Goal: Task Accomplishment & Management: Manage account settings

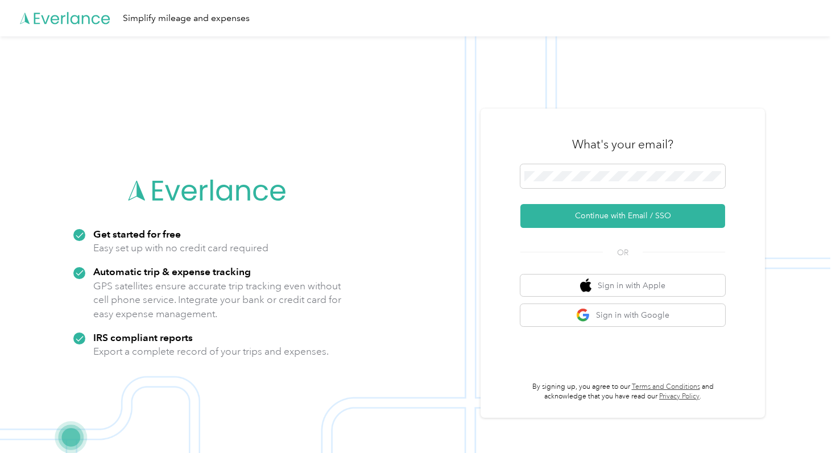
click at [586, 228] on div "What's your email? Continue with Email / SSO OR Sign in with Apple Sign in with…" at bounding box center [622, 263] width 205 height 277
click at [581, 219] on button "Continue with Email / SSO" at bounding box center [622, 216] width 205 height 24
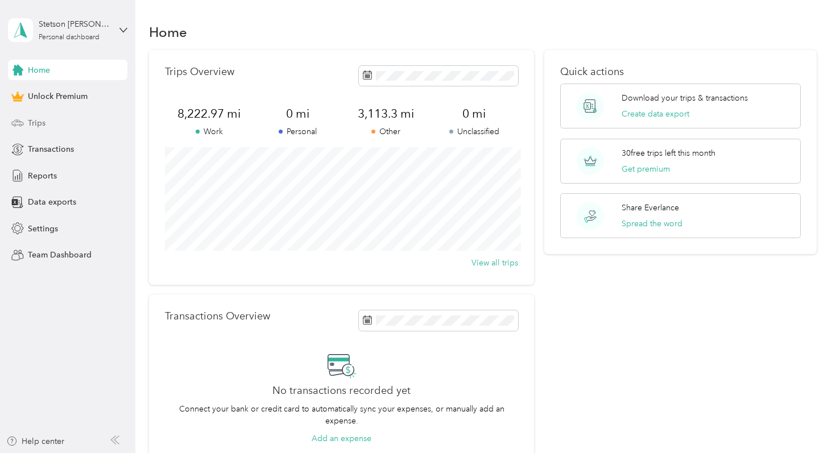
click at [50, 121] on div "Trips" at bounding box center [67, 123] width 119 height 20
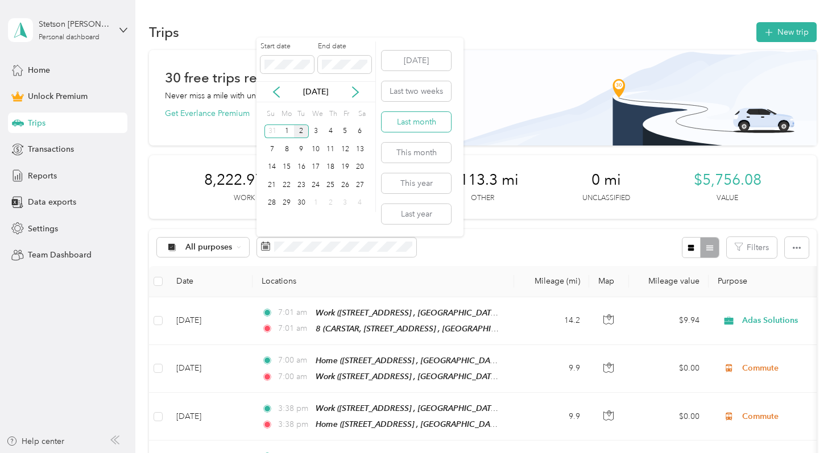
click at [416, 126] on button "Last month" at bounding box center [416, 122] width 69 height 20
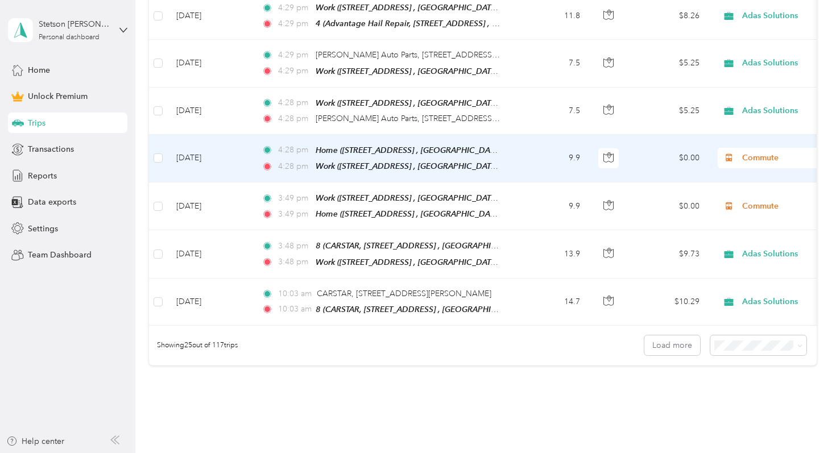
scroll to position [1203, 0]
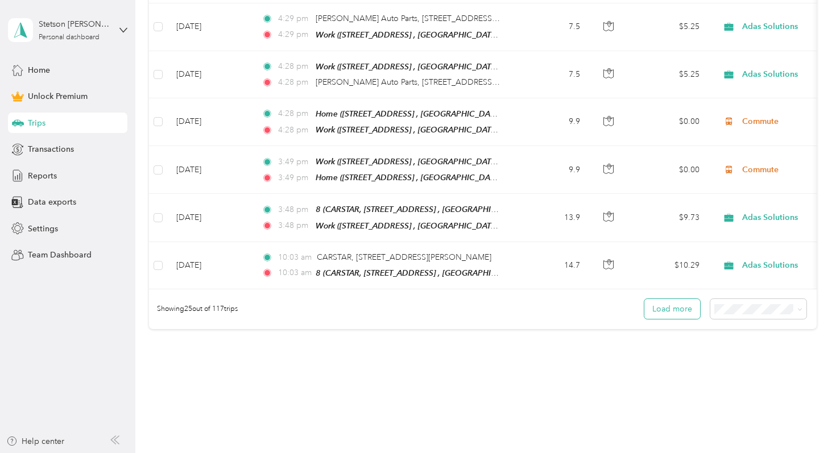
click at [674, 299] on button "Load more" at bounding box center [672, 309] width 56 height 20
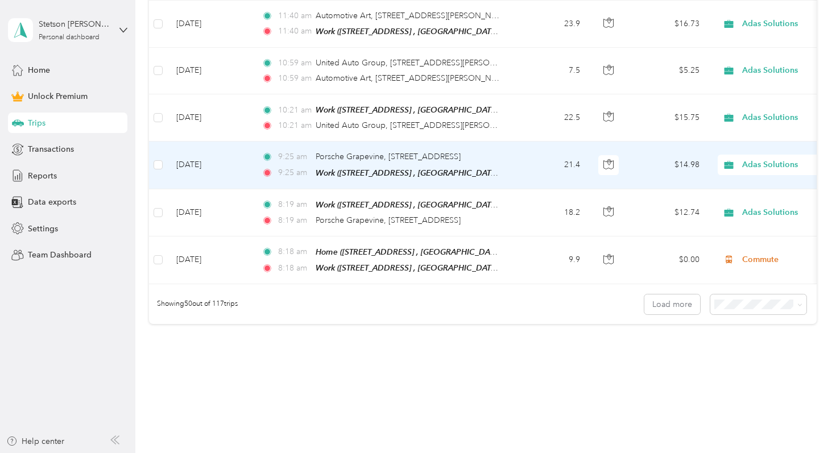
scroll to position [2402, 0]
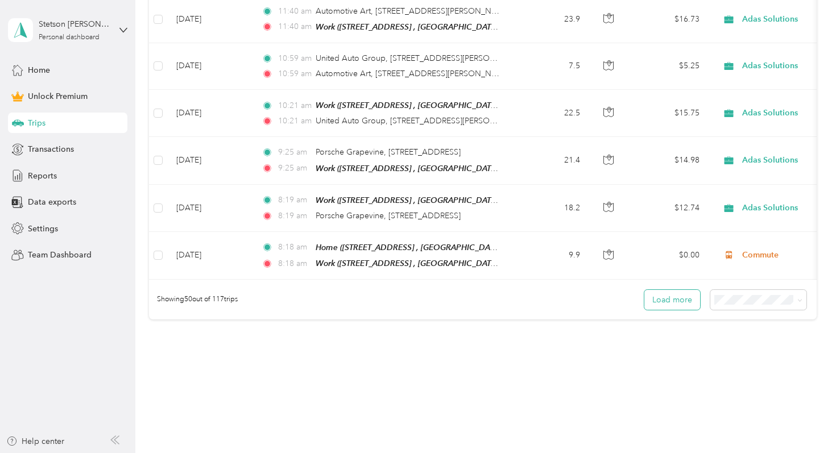
click at [661, 290] on button "Load more" at bounding box center [672, 300] width 56 height 20
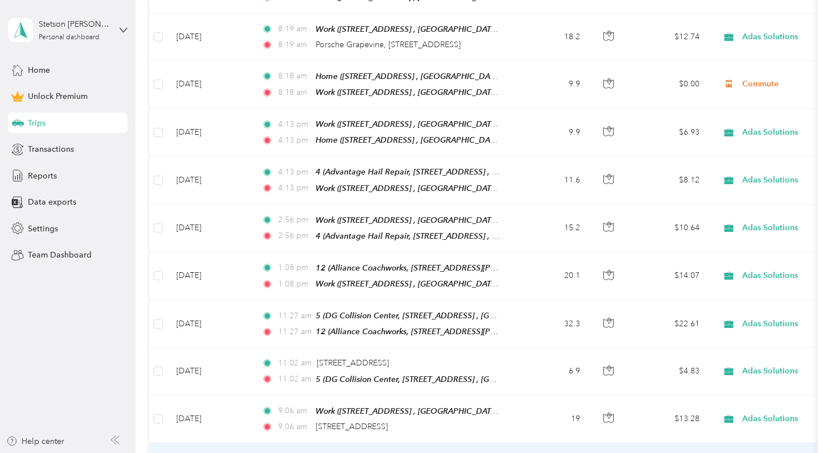
scroll to position [2563, 0]
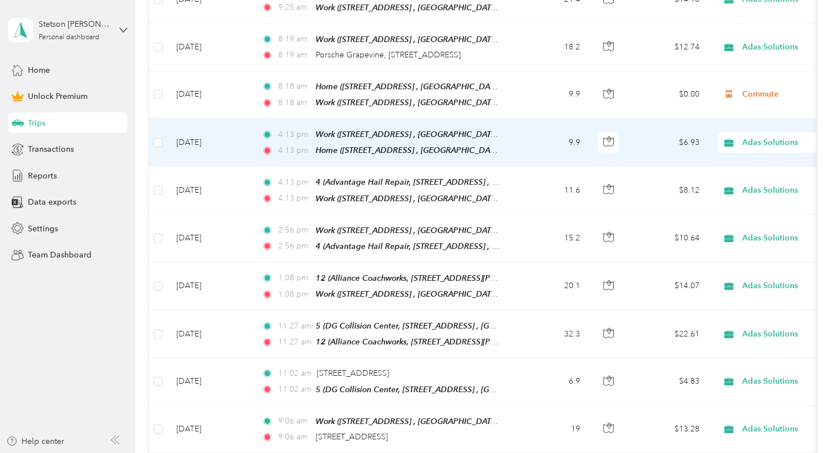
click at [744, 136] on span "Adas Solutions" at bounding box center [794, 142] width 104 height 13
click at [736, 276] on span "Commute" at bounding box center [775, 279] width 105 height 12
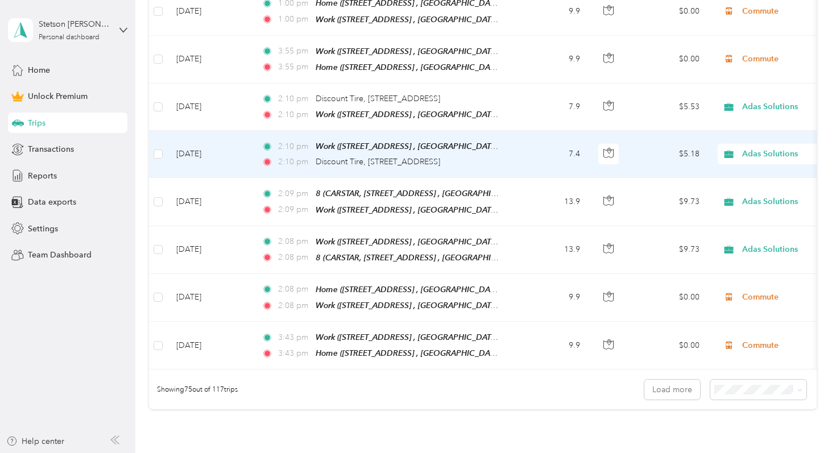
scroll to position [3513, 0]
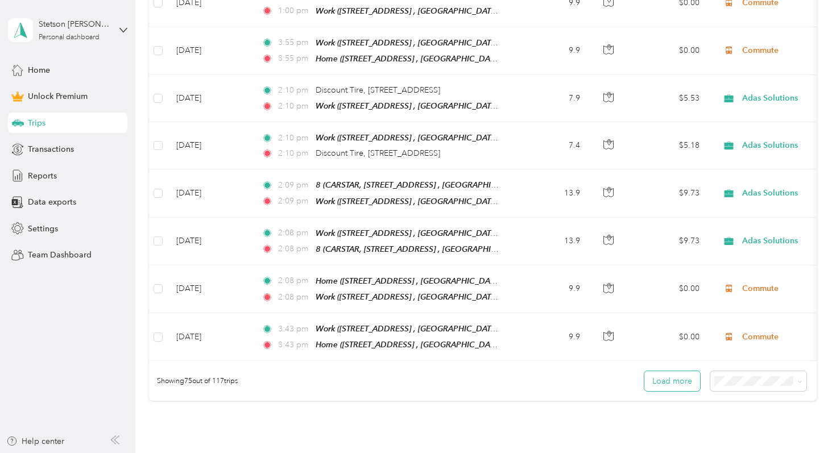
click at [670, 371] on button "Load more" at bounding box center [672, 381] width 56 height 20
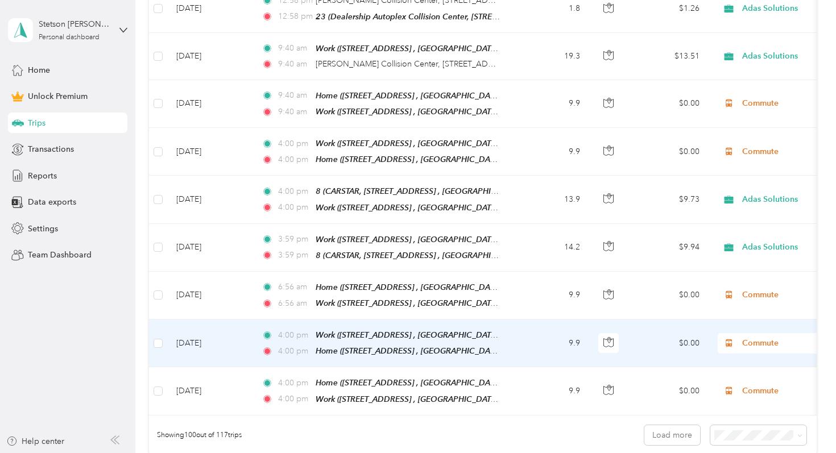
scroll to position [4656, 0]
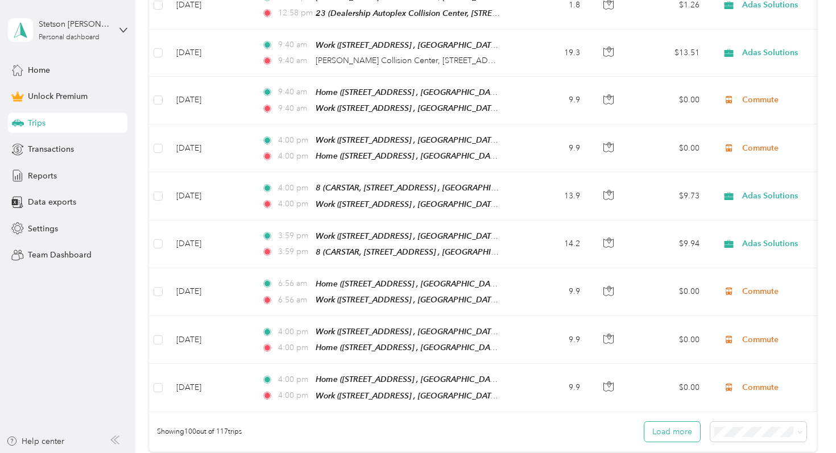
click at [658, 422] on button "Load more" at bounding box center [672, 432] width 56 height 20
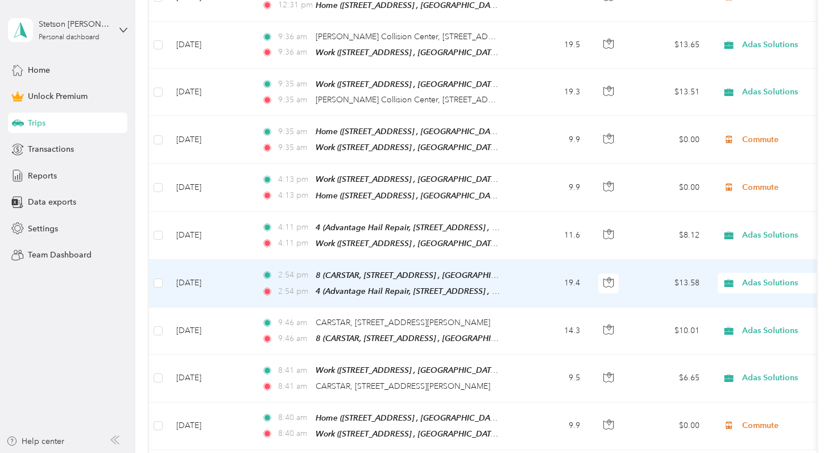
scroll to position [5432, 0]
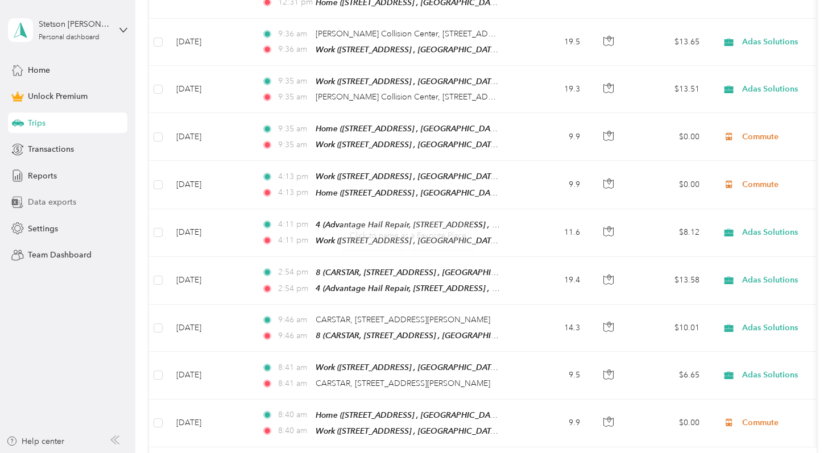
click at [66, 200] on span "Data exports" at bounding box center [52, 202] width 48 height 12
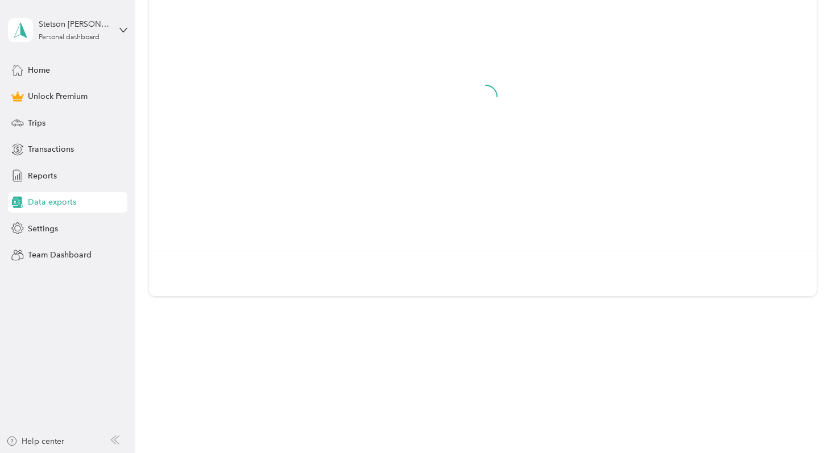
scroll to position [138, 0]
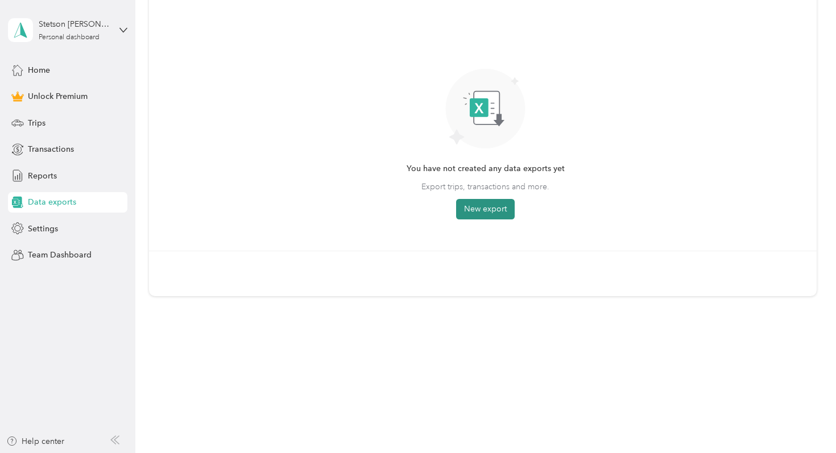
click at [471, 201] on button "New export" at bounding box center [485, 209] width 59 height 20
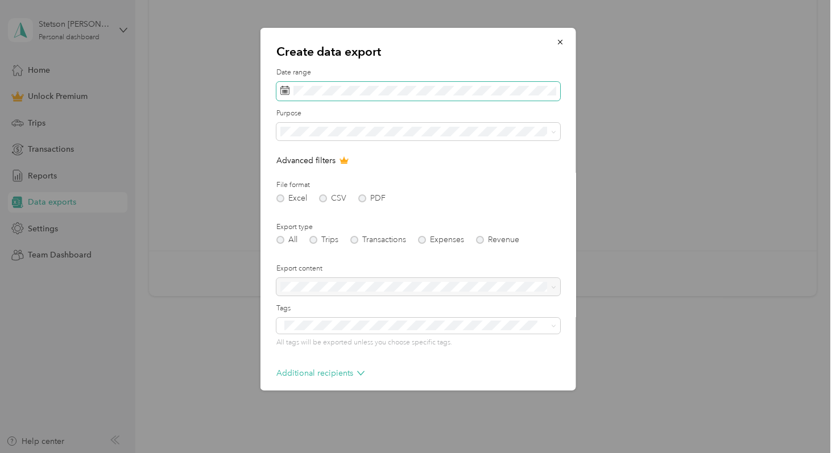
click at [425, 96] on span at bounding box center [418, 91] width 284 height 19
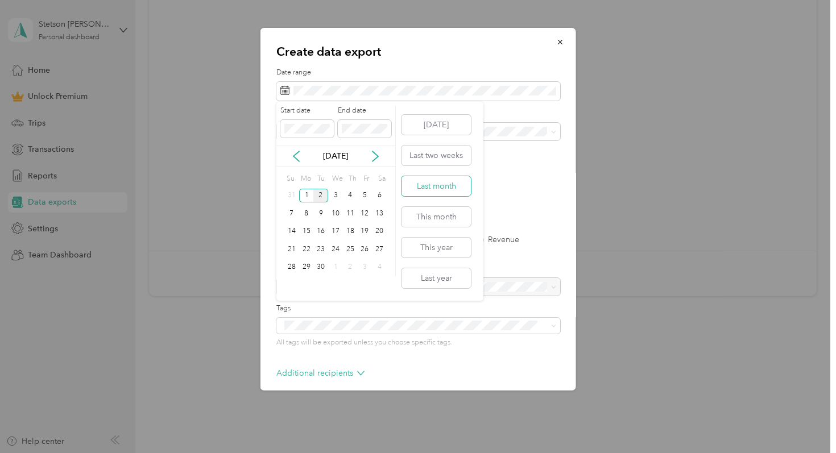
click at [447, 191] on button "Last month" at bounding box center [435, 186] width 69 height 20
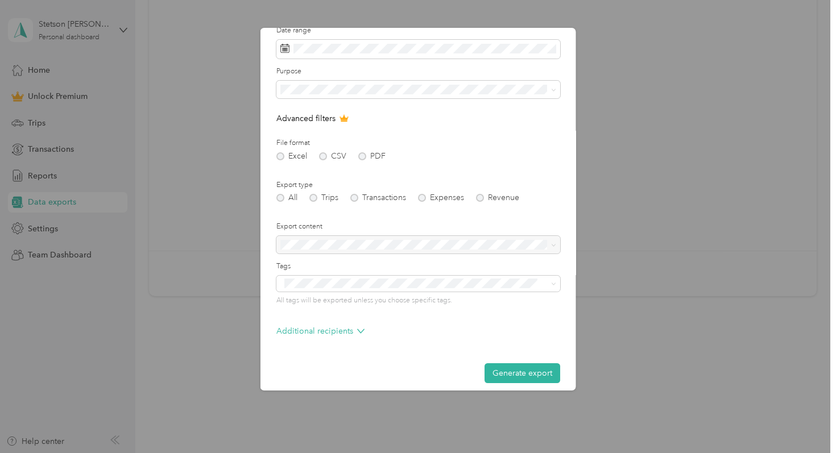
scroll to position [51, 0]
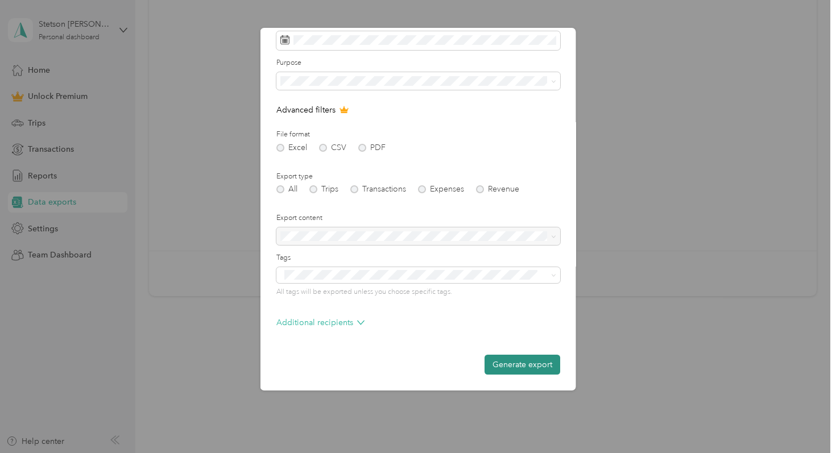
click at [533, 356] on button "Generate export" at bounding box center [522, 365] width 76 height 20
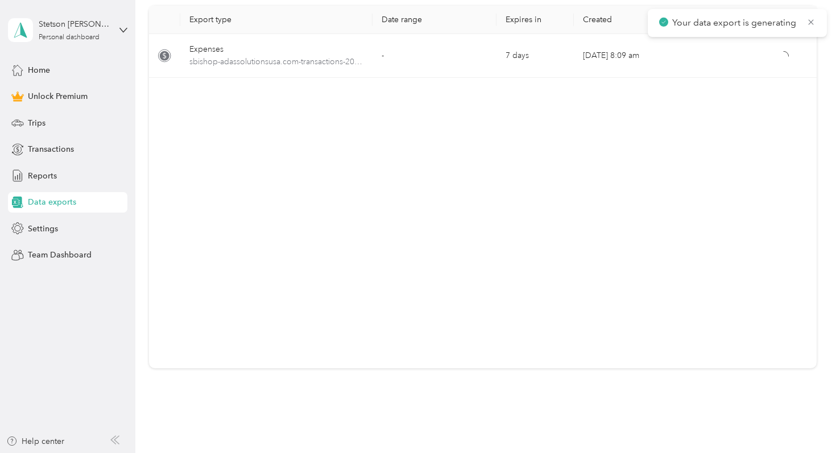
scroll to position [0, 0]
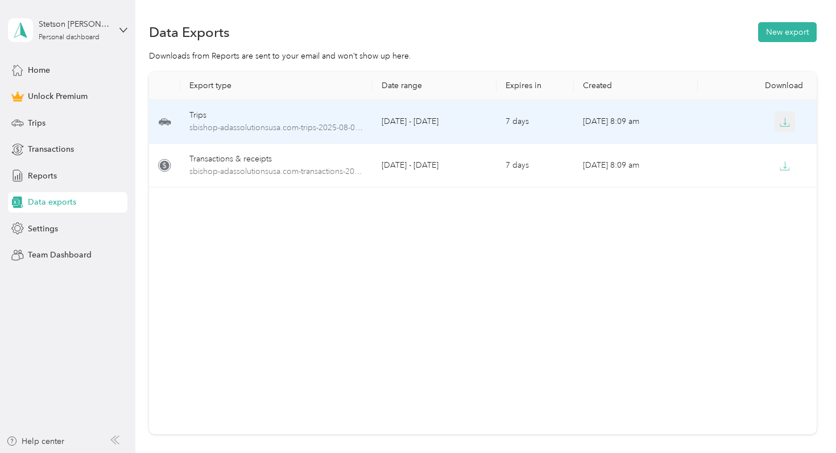
click at [787, 122] on icon "button" at bounding box center [785, 122] width 10 height 10
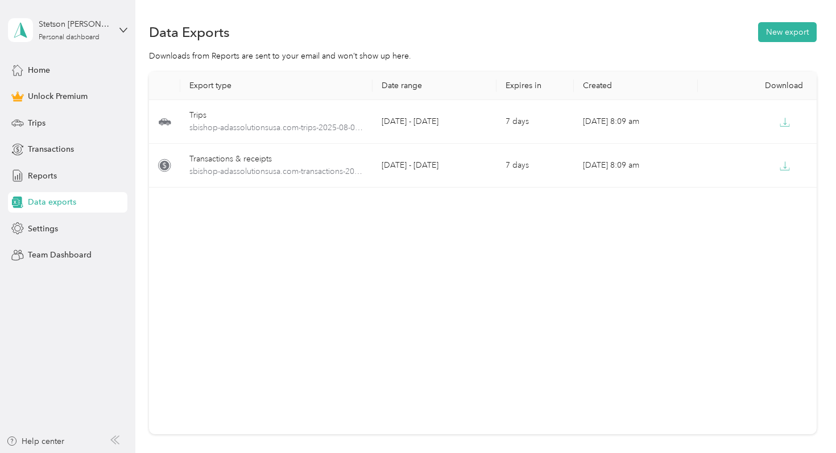
click at [51, 18] on div "Stetson [PERSON_NAME] Personal dashboard" at bounding box center [59, 30] width 102 height 24
click at [59, 98] on div "Log out" at bounding box center [127, 94] width 223 height 20
